Goal: Navigation & Orientation: Find specific page/section

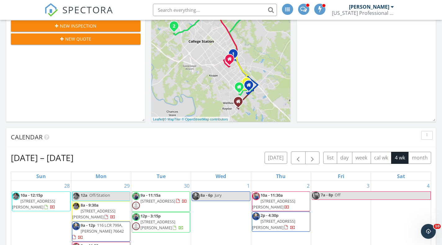
scroll to position [120, 0]
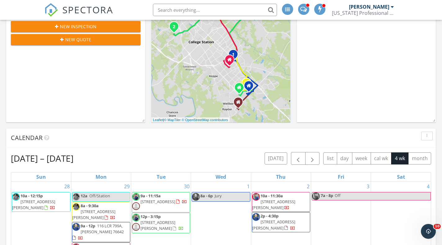
click at [253, 98] on div "1 2 1 1 2 1 1 + − [GEOGRAPHIC_DATA] 40.3 km, 52 min Head north on [GEOGRAPHIC_D…" at bounding box center [220, 42] width 139 height 161
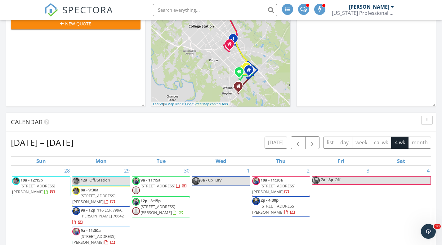
scroll to position [135, 0]
click at [85, 7] on span "SPECTORA" at bounding box center [87, 9] width 51 height 13
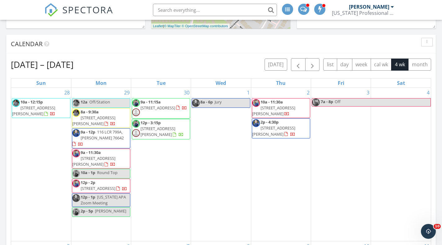
scroll to position [213, 0]
